Goal: Task Accomplishment & Management: Use online tool/utility

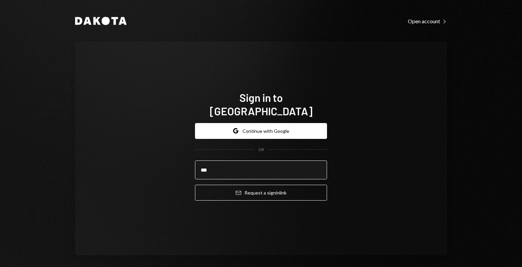
type input "**********"
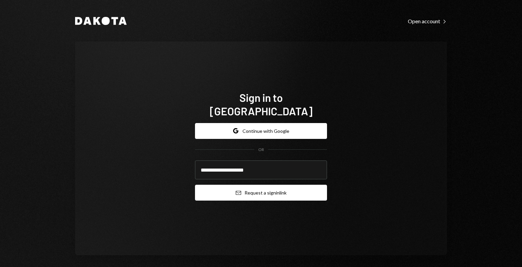
click at [252, 191] on button "Email Request a sign in link" at bounding box center [261, 192] width 132 height 16
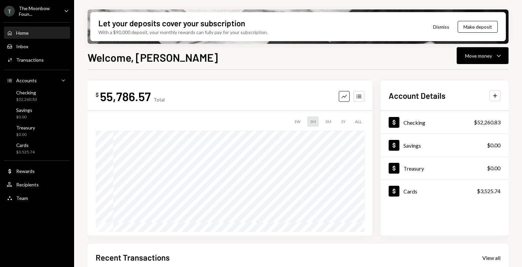
click at [60, 10] on div "T The Moonbow Foun... Caret Down" at bounding box center [37, 10] width 74 height 11
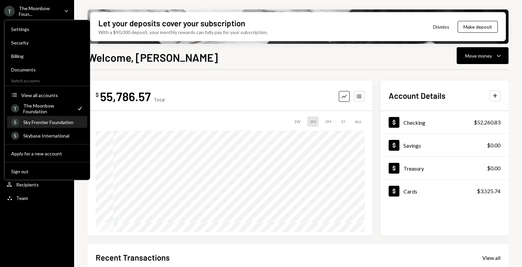
click at [60, 122] on div "Sky Frontier Foundation" at bounding box center [53, 122] width 60 height 6
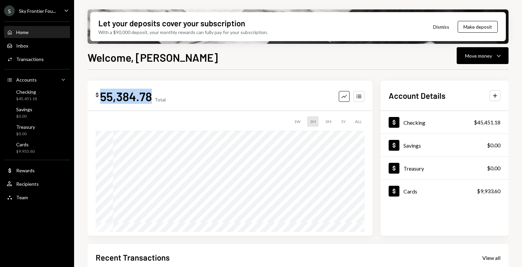
drag, startPoint x: 151, startPoint y: 95, endPoint x: 101, endPoint y: 95, distance: 50.1
click at [101, 95] on div "55,384.78" at bounding box center [126, 96] width 52 height 15
copy div "55,384.78"
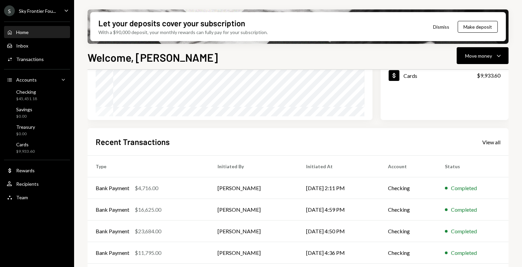
scroll to position [139, 0]
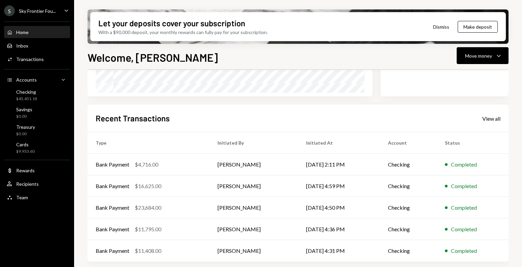
click at [53, 11] on div "Sky Frontier Fou..." at bounding box center [37, 11] width 37 height 6
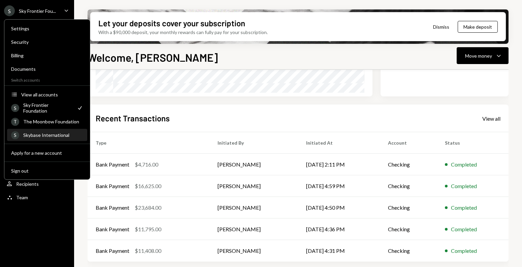
click at [56, 137] on div "S Skybase International" at bounding box center [47, 134] width 72 height 11
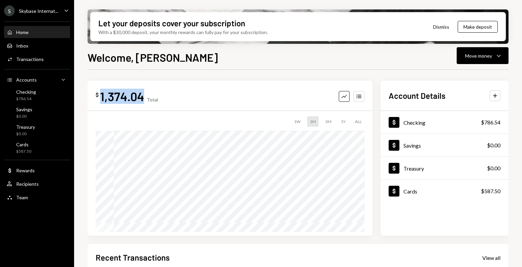
drag, startPoint x: 143, startPoint y: 93, endPoint x: 101, endPoint y: 95, distance: 41.8
click at [101, 95] on div "1,374.04" at bounding box center [122, 96] width 44 height 15
copy div "1,374.04"
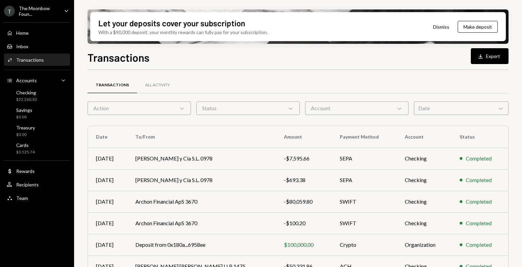
scroll to position [117, 0]
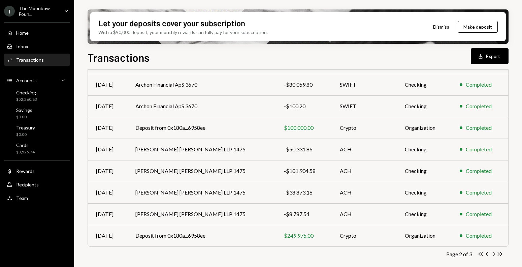
click at [63, 11] on icon "Caret Down" at bounding box center [66, 10] width 7 height 7
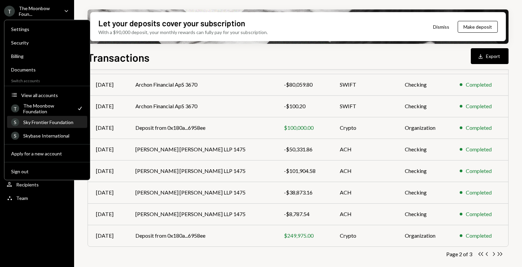
click at [45, 123] on div "Sky Frontier Foundation" at bounding box center [53, 122] width 60 height 6
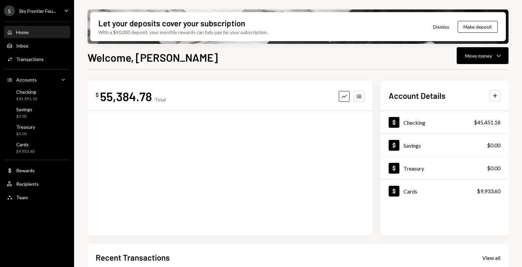
scroll to position [139, 0]
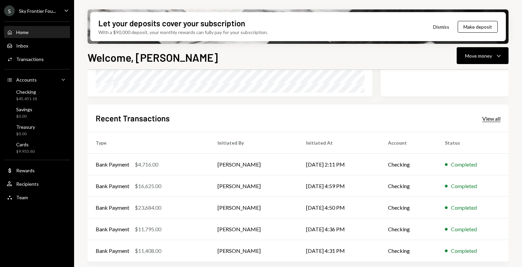
click at [483, 118] on div "View all" at bounding box center [491, 118] width 18 height 7
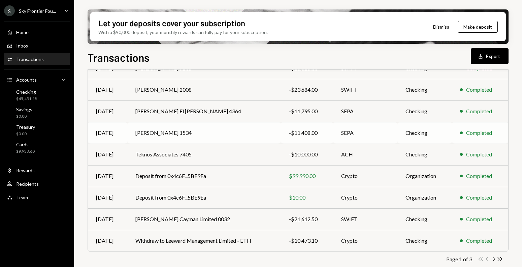
scroll to position [116, 0]
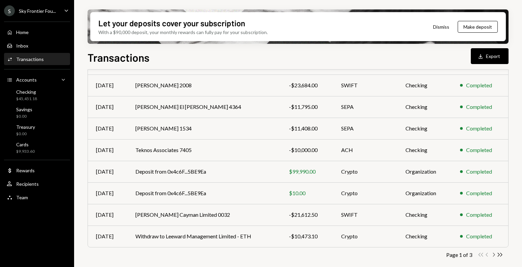
click at [493, 253] on icon "Chevron Right" at bounding box center [493, 254] width 6 height 6
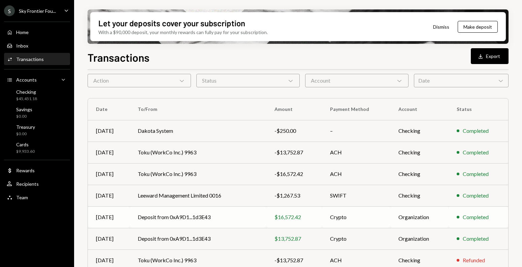
scroll to position [38, 0]
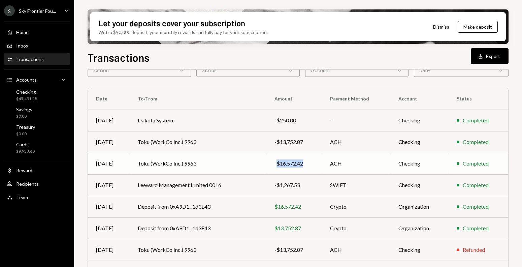
drag, startPoint x: 315, startPoint y: 165, endPoint x: 277, endPoint y: 166, distance: 38.4
click at [277, 166] on td "-$16,572.42" at bounding box center [294, 163] width 56 height 22
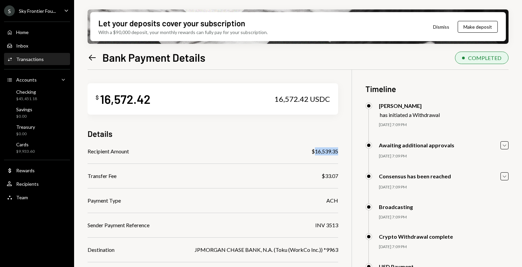
drag, startPoint x: 339, startPoint y: 152, endPoint x: 313, endPoint y: 152, distance: 26.3
click at [313, 152] on div "$ 16,572.42 16,572.42 USDC Details Recipient Amount $16,539.35 Transfer Fee $33…" at bounding box center [297, 211] width 421 height 282
copy div "16,539.35"
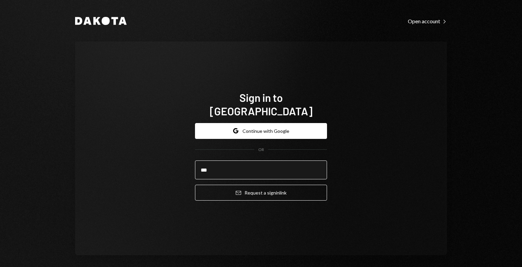
type input "**********"
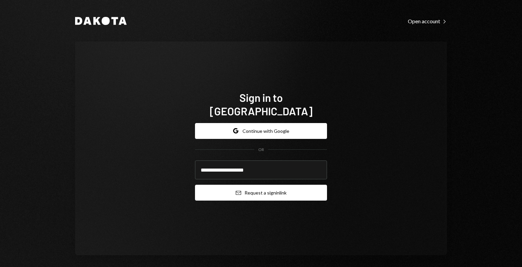
click at [238, 190] on button "Email Request a sign in link" at bounding box center [261, 192] width 132 height 16
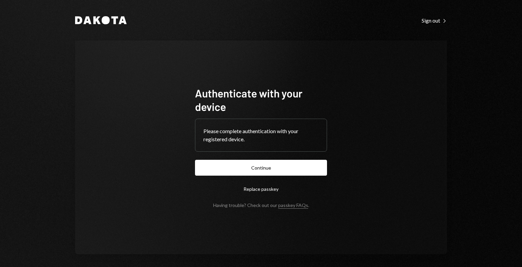
click at [216, 177] on form "Authenticate with your device Please complete authentication with your register…" at bounding box center [261, 146] width 132 height 121
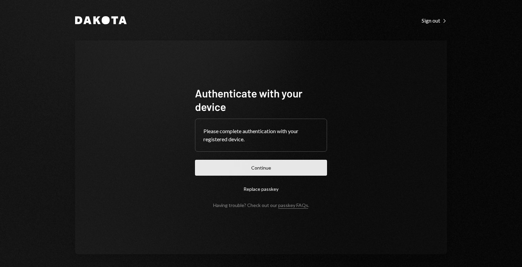
click at [216, 173] on button "Continue" at bounding box center [261, 168] width 132 height 16
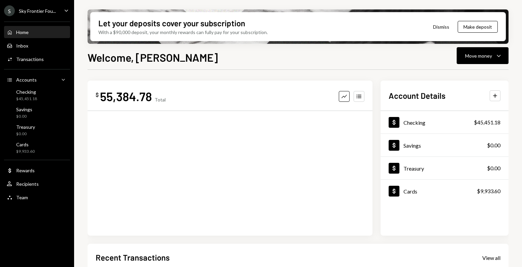
click at [59, 10] on div "S Sky Frontier Fou... Caret Down" at bounding box center [37, 10] width 74 height 11
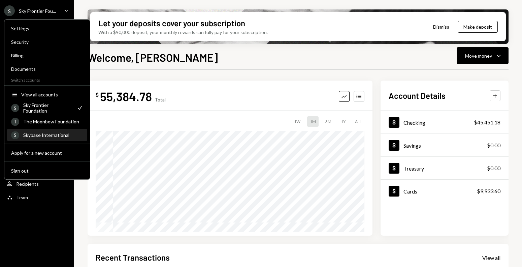
click at [33, 133] on div "Skybase International" at bounding box center [53, 135] width 60 height 6
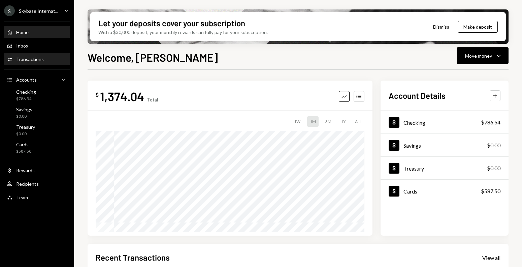
click at [53, 62] on div "Activities Transactions" at bounding box center [37, 59] width 61 height 11
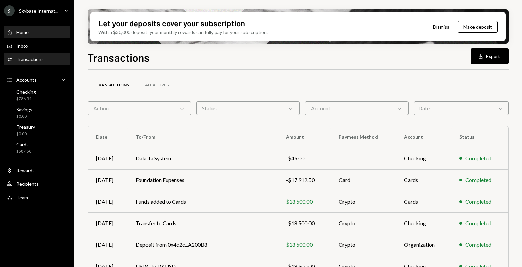
click at [57, 33] on div "Home Home" at bounding box center [37, 32] width 61 height 6
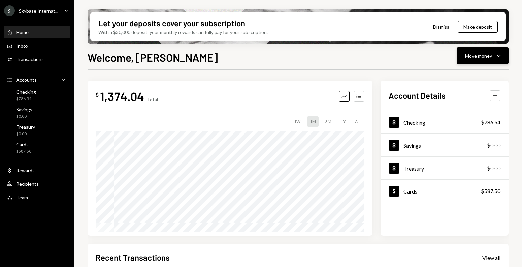
click at [464, 61] on button "Move money Caret Down" at bounding box center [482, 55] width 52 height 17
click at [459, 76] on div "Send" at bounding box center [476, 75] width 49 height 7
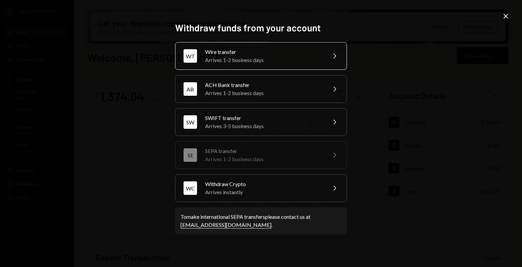
click at [319, 67] on div "WT Wire transfer Arrives 1-2 business days Chevron Right" at bounding box center [261, 56] width 172 height 28
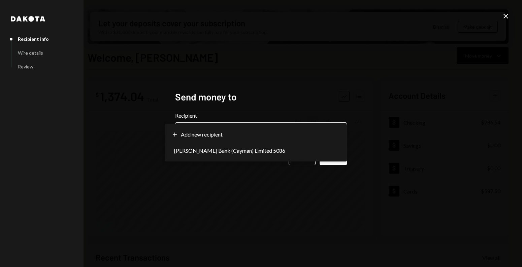
click at [194, 134] on body "S Skybase Internat... Caret Down Home Home Inbox Inbox Activities Transactions …" at bounding box center [261, 133] width 522 height 267
click at [192, 121] on div "**********" at bounding box center [261, 126] width 172 height 30
